Goal: Go to known website: Access a specific website the user already knows

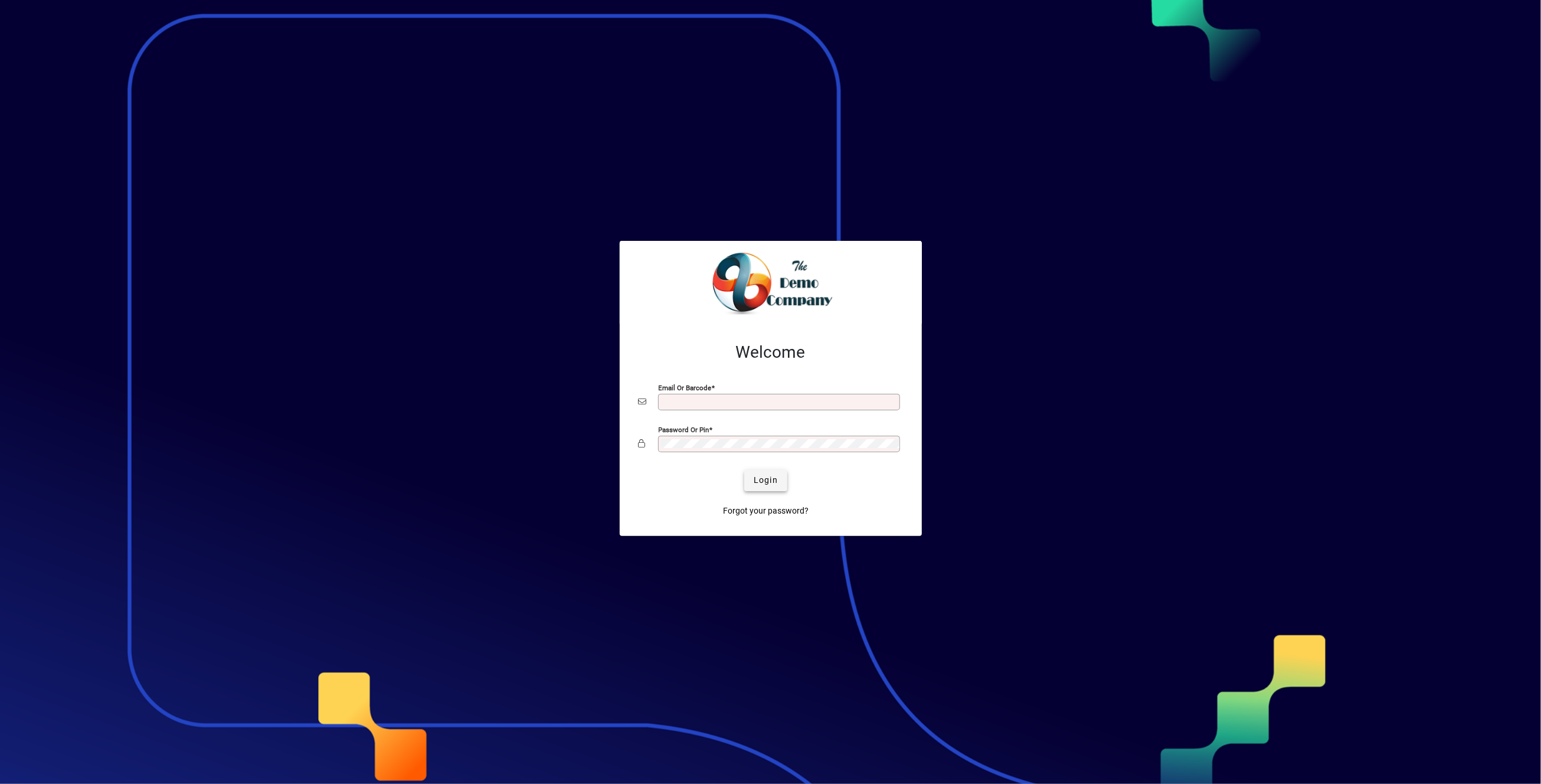
type input "**********"
click at [763, 482] on span "Login" at bounding box center [765, 480] width 24 height 12
